Goal: Communication & Community: Participate in discussion

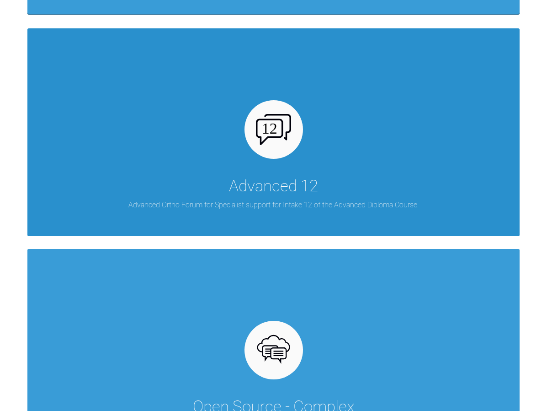
click at [267, 203] on p "Advanced Ortho Forum for Specialist support for Intake 12 of the Advanced Diplo…" at bounding box center [273, 205] width 290 height 12
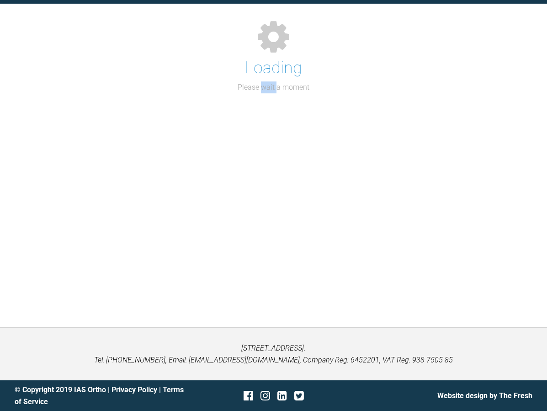
click at [267, 203] on div "Support Forum Back to Home Go to case Loading Please wait a moment" at bounding box center [273, 143] width 547 height 367
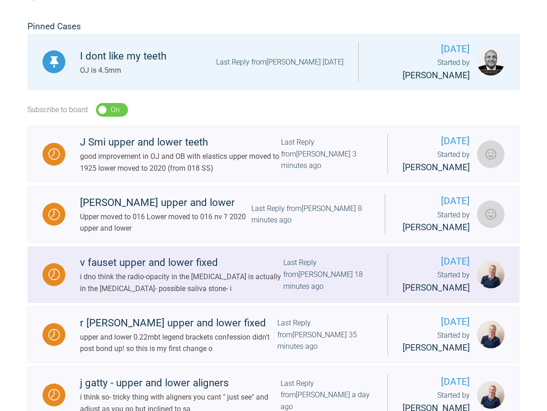
scroll to position [173, 0]
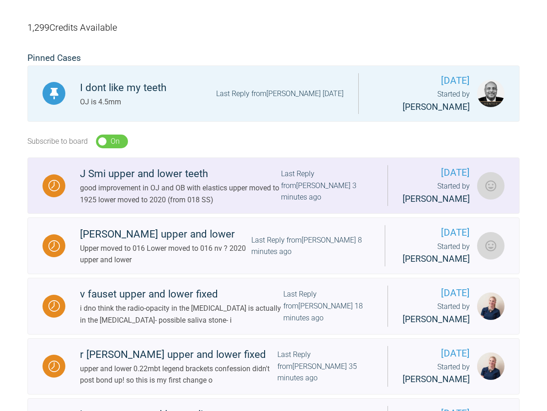
click at [61, 182] on div at bounding box center [54, 185] width 23 height 23
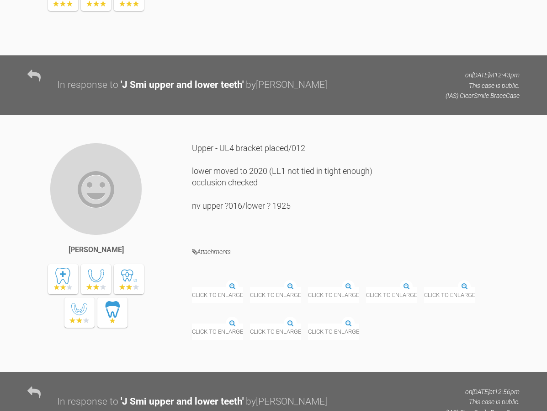
scroll to position [5751, 0]
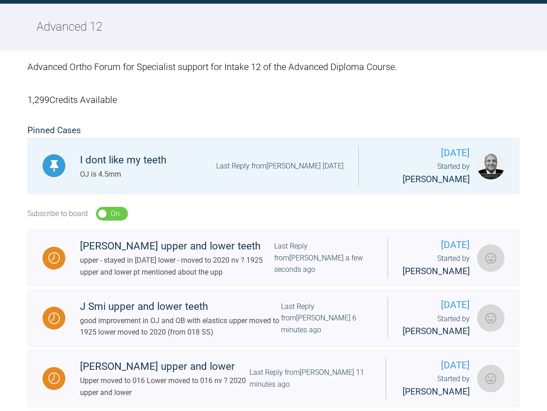
scroll to position [1468, 0]
